Goal: Navigation & Orientation: Find specific page/section

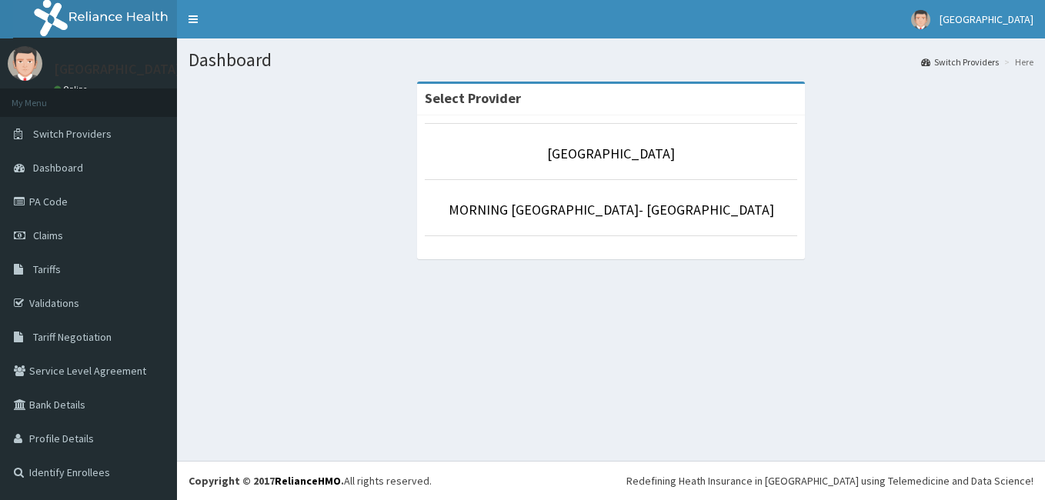
drag, startPoint x: 0, startPoint y: 0, endPoint x: 630, endPoint y: 220, distance: 666.9
click at [630, 220] on li "MORNING [GEOGRAPHIC_DATA]- [GEOGRAPHIC_DATA]" at bounding box center [611, 207] width 372 height 57
click at [603, 204] on link "MORNING [GEOGRAPHIC_DATA]- [GEOGRAPHIC_DATA]" at bounding box center [612, 210] width 326 height 18
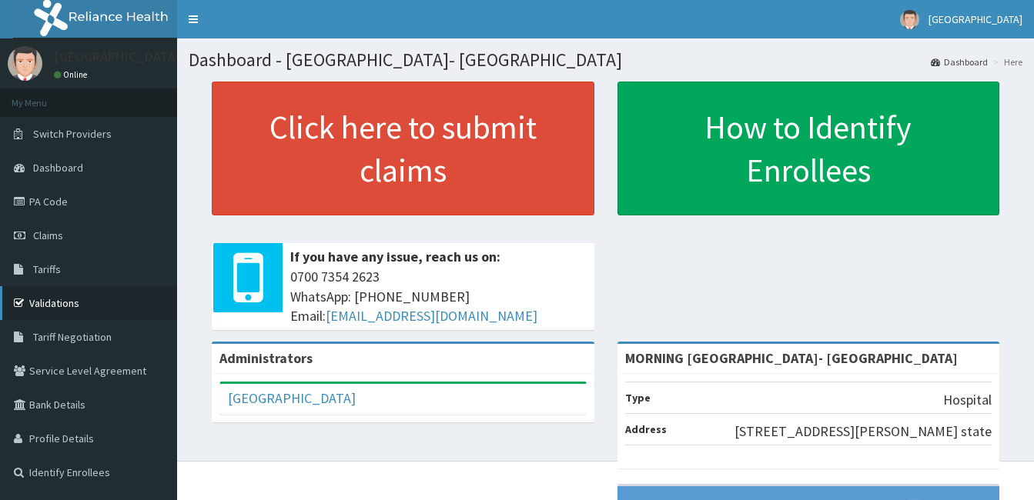
click at [85, 311] on link "Validations" at bounding box center [88, 303] width 177 height 34
